Goal: Transaction & Acquisition: Purchase product/service

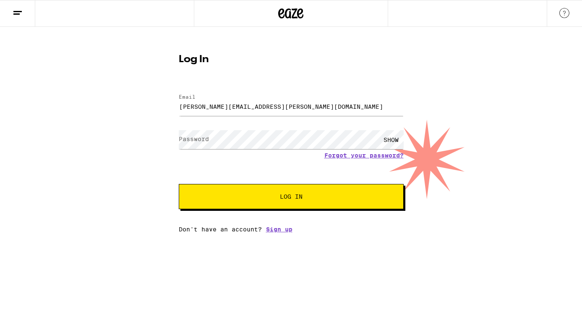
type input "[PERSON_NAME][EMAIL_ADDRESS][PERSON_NAME][DOMAIN_NAME]"
click at [179, 184] on button "Log In" at bounding box center [291, 196] width 225 height 25
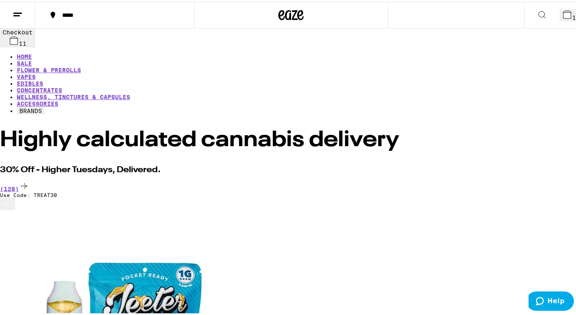
scroll to position [42, 0]
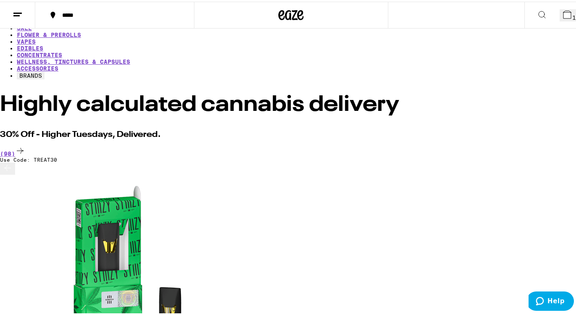
scroll to position [0, 1884]
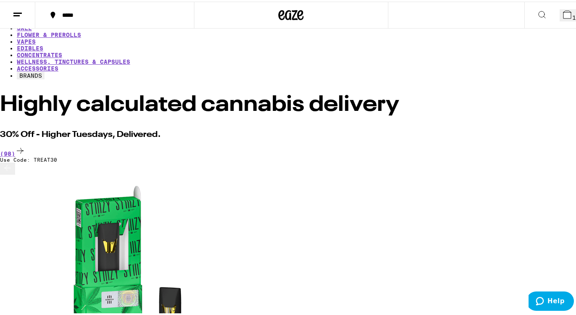
scroll to position [0, 6124]
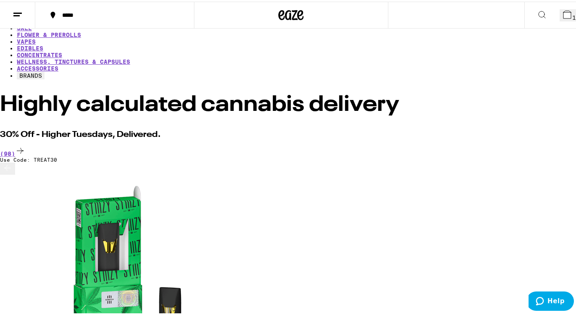
scroll to position [0, 8325]
click at [11, 171] on icon at bounding box center [8, 166] width 10 height 10
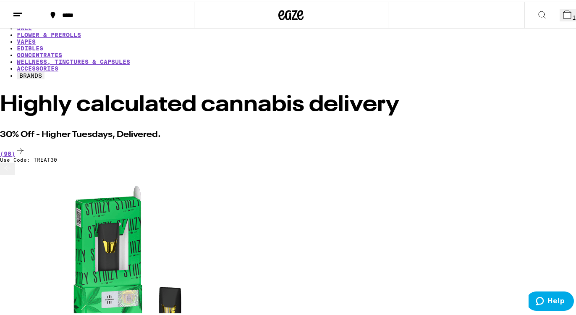
click at [15, 173] on button at bounding box center [7, 167] width 15 height 12
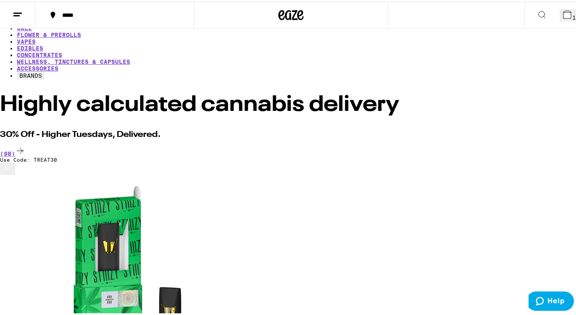
click at [15, 173] on button at bounding box center [7, 167] width 15 height 12
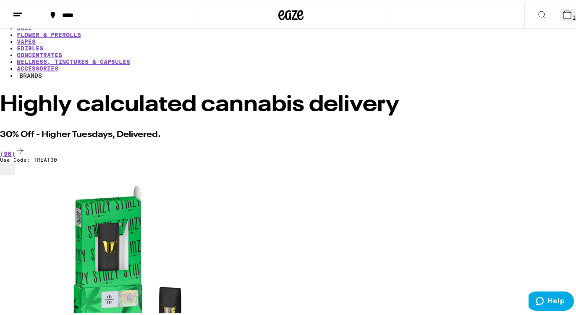
click at [15, 173] on button at bounding box center [7, 167] width 15 height 12
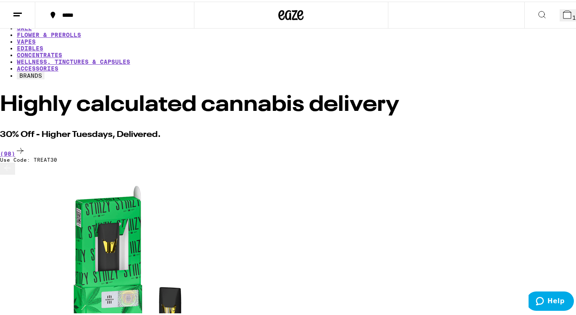
click at [15, 173] on button at bounding box center [7, 167] width 15 height 12
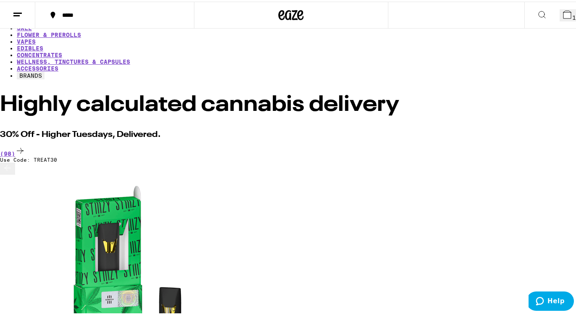
click at [13, 171] on icon at bounding box center [8, 166] width 10 height 10
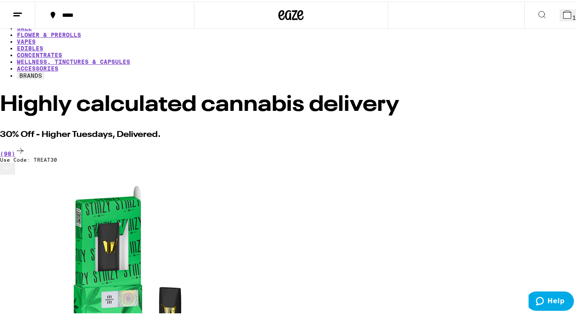
scroll to position [0, 788]
click at [13, 171] on icon at bounding box center [8, 166] width 10 height 10
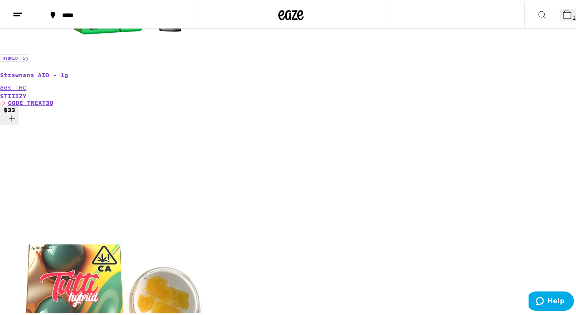
scroll to position [630, 0]
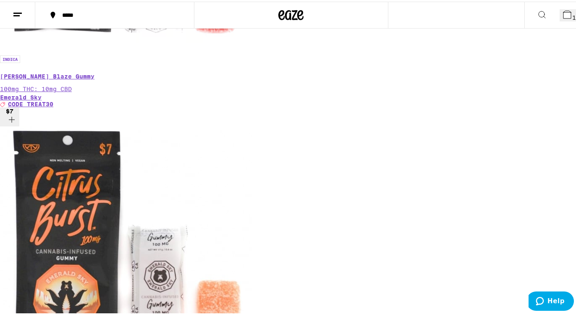
scroll to position [3443, 0]
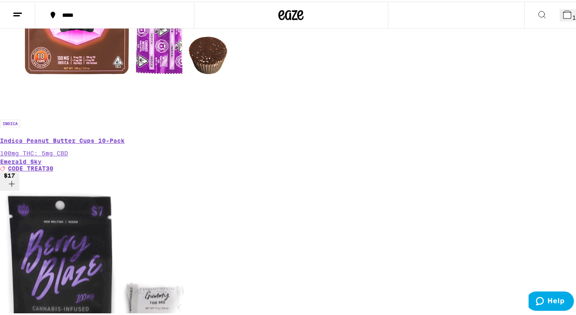
scroll to position [2939, 0]
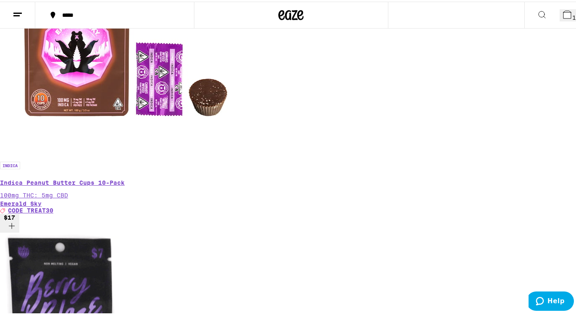
drag, startPoint x: 406, startPoint y: 192, endPoint x: 424, endPoint y: 207, distance: 22.4
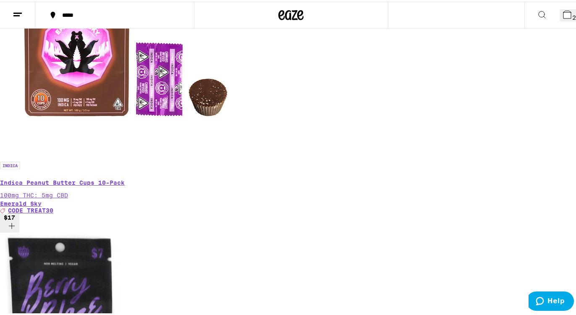
click at [572, 13] on span "20" at bounding box center [576, 16] width 8 height 7
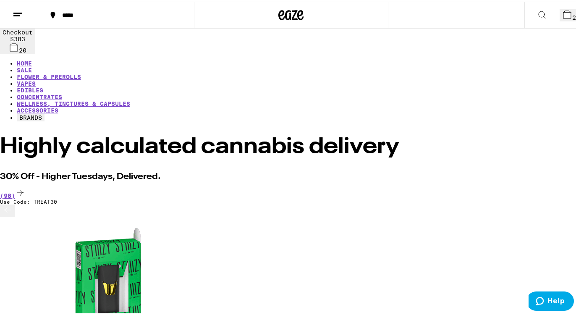
scroll to position [42, 0]
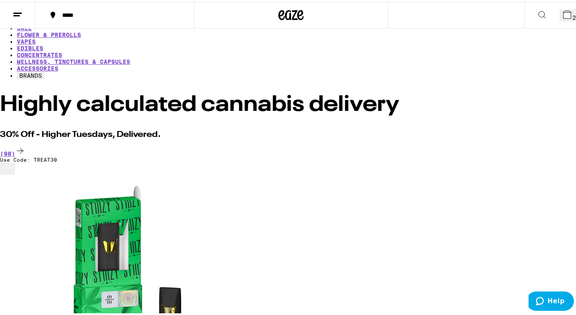
click at [562, 16] on icon at bounding box center [567, 13] width 10 height 10
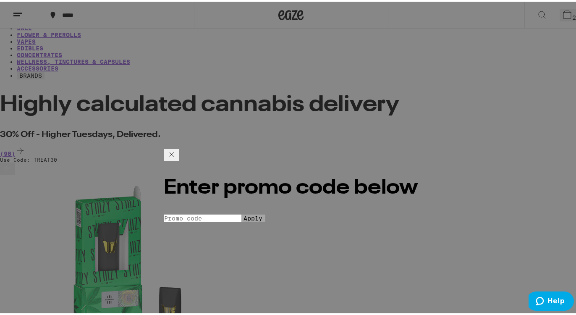
click at [241, 186] on input "Promo Code" at bounding box center [202, 190] width 77 height 8
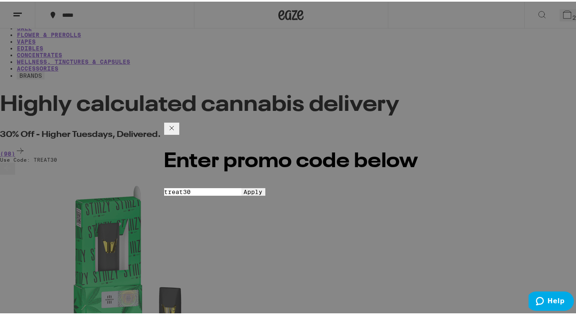
type input "treat30"
click at [263, 187] on span "Apply" at bounding box center [253, 190] width 19 height 7
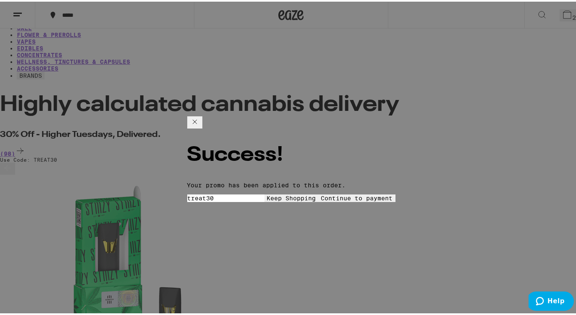
click at [200, 121] on icon at bounding box center [195, 120] width 10 height 10
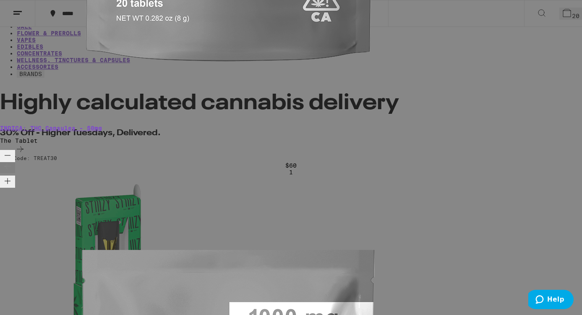
scroll to position [84, 0]
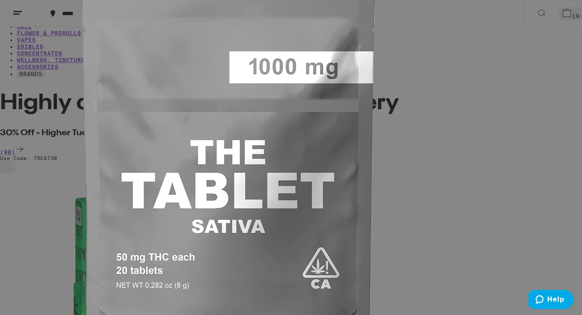
scroll to position [42, 0]
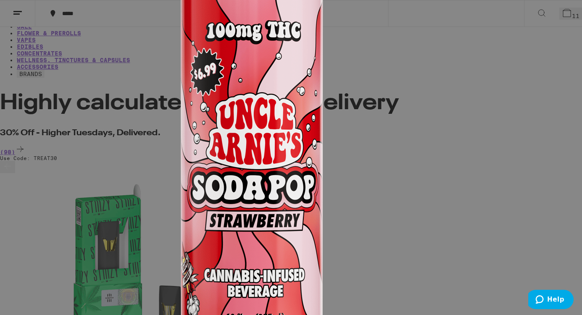
scroll to position [318, 0]
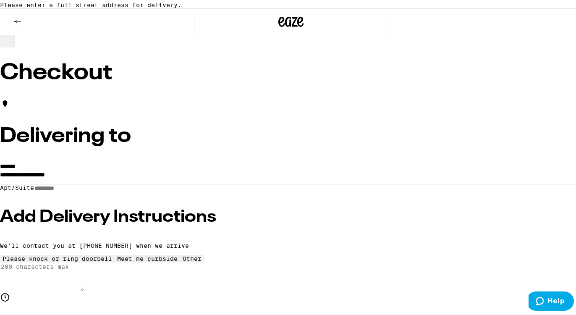
click at [16, 168] on label "*******" at bounding box center [8, 165] width 16 height 6
click at [164, 182] on input "**********" at bounding box center [291, 175] width 582 height 14
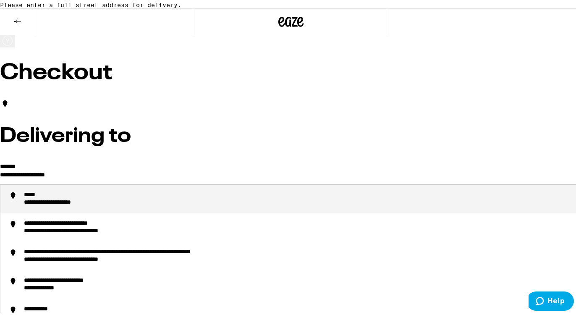
drag, startPoint x: 162, startPoint y: 191, endPoint x: -5, endPoint y: 165, distance: 169.1
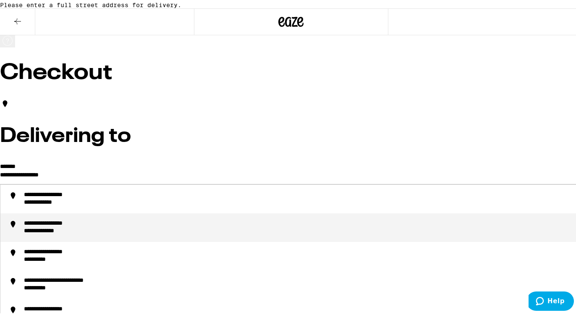
click at [194, 233] on div "**********" at bounding box center [299, 225] width 551 height 15
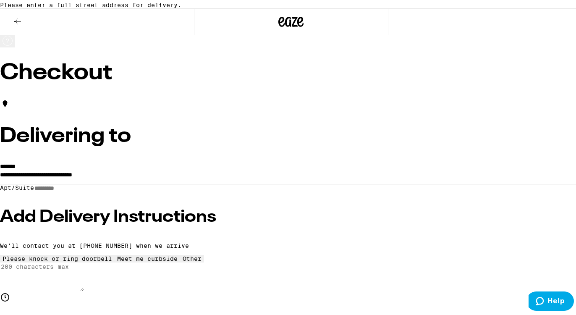
type input "**********"
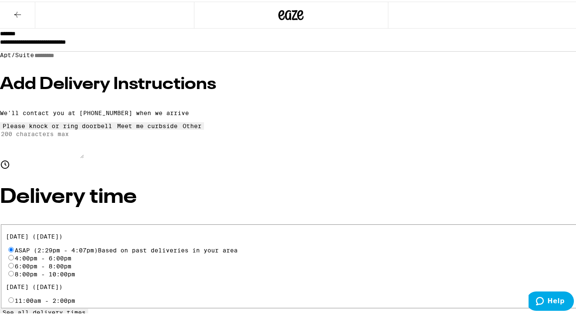
scroll to position [210, 0]
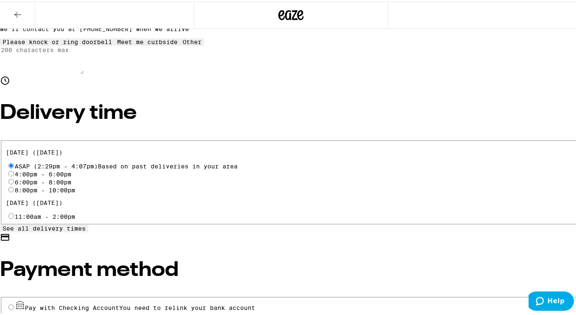
click at [14, 185] on input "8:00pm - 10:00pm" at bounding box center [10, 187] width 5 height 5
radio input "true"
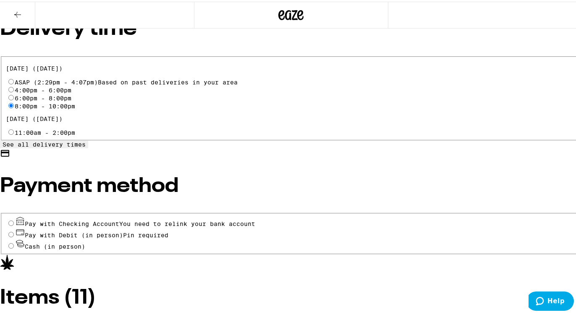
scroll to position [336, 0]
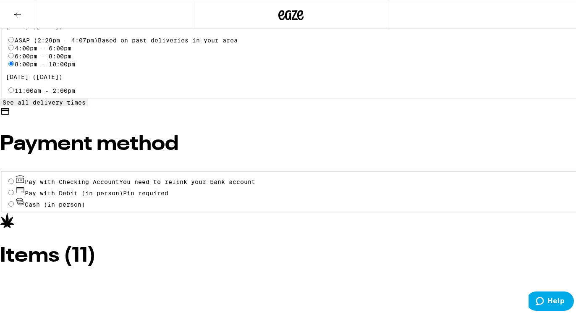
click at [14, 188] on input "Pay with Debit (in person) Pin required" at bounding box center [10, 190] width 5 height 5
radio input "true"
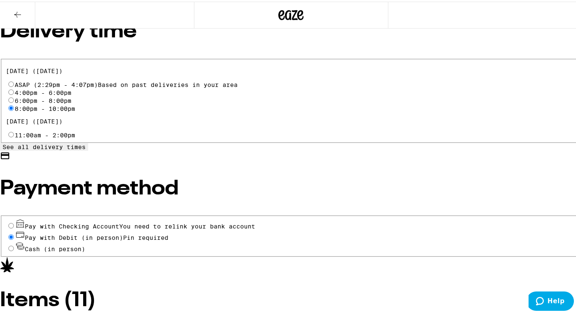
scroll to position [39, 0]
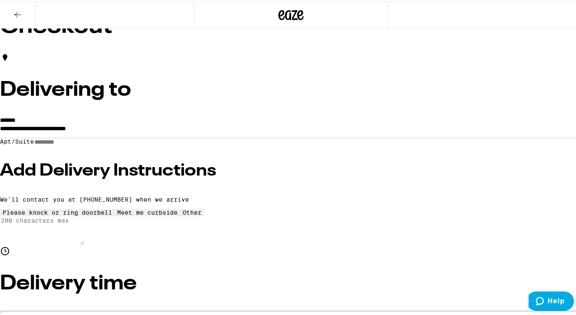
type input "12"
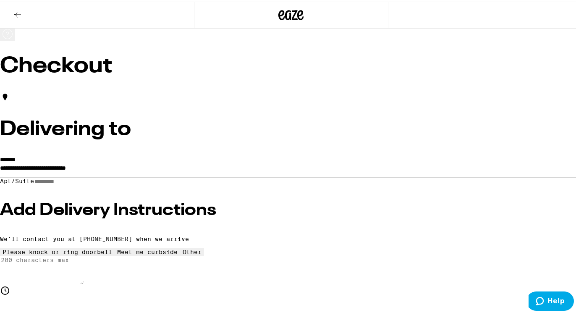
scroll to position [126, 0]
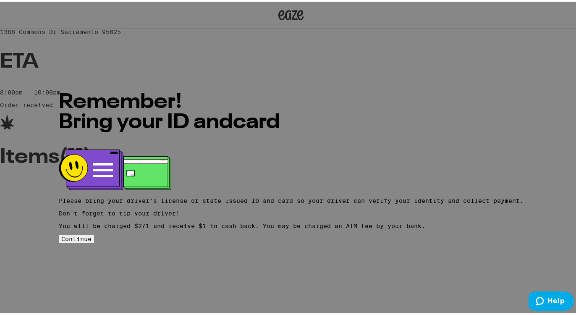
drag, startPoint x: 287, startPoint y: 232, endPoint x: 292, endPoint y: 231, distance: 4.7
click at [92, 234] on span "Continue" at bounding box center [76, 237] width 30 height 7
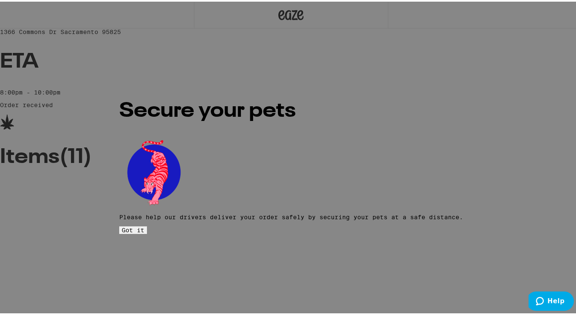
click at [144, 225] on span "Got it" at bounding box center [133, 228] width 23 height 7
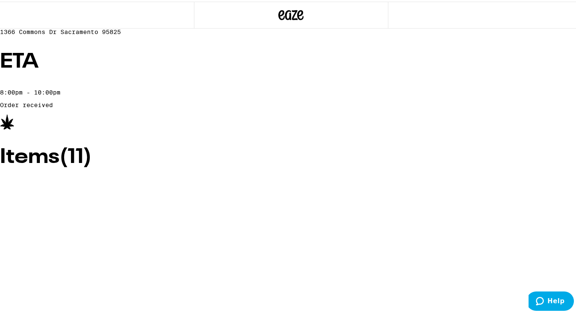
scroll to position [168, 0]
